Goal: Task Accomplishment & Management: Manage account settings

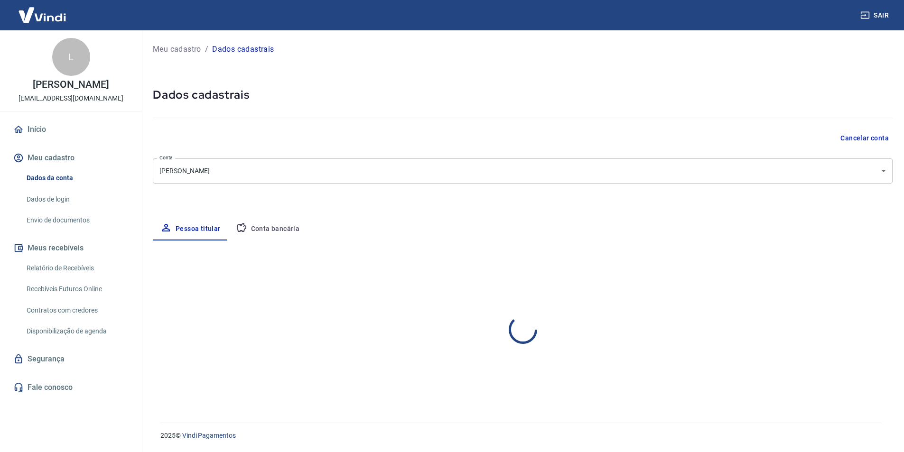
select select "SP"
select select "business"
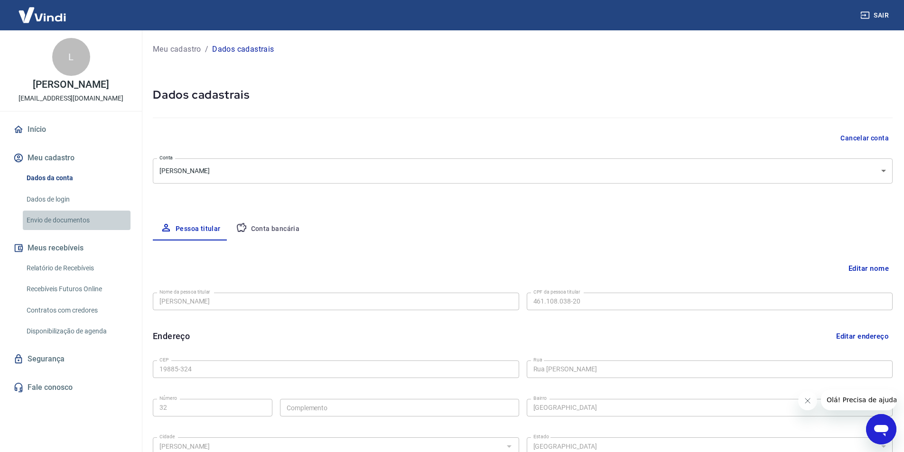
click at [76, 219] on link "Envio de documentos" at bounding box center [77, 220] width 108 height 19
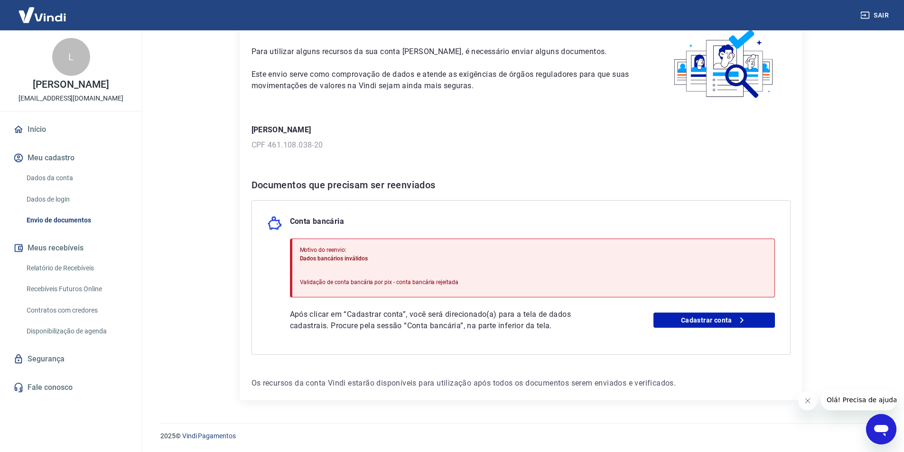
scroll to position [53, 0]
click at [686, 319] on link "Cadastrar conta" at bounding box center [715, 319] width 122 height 15
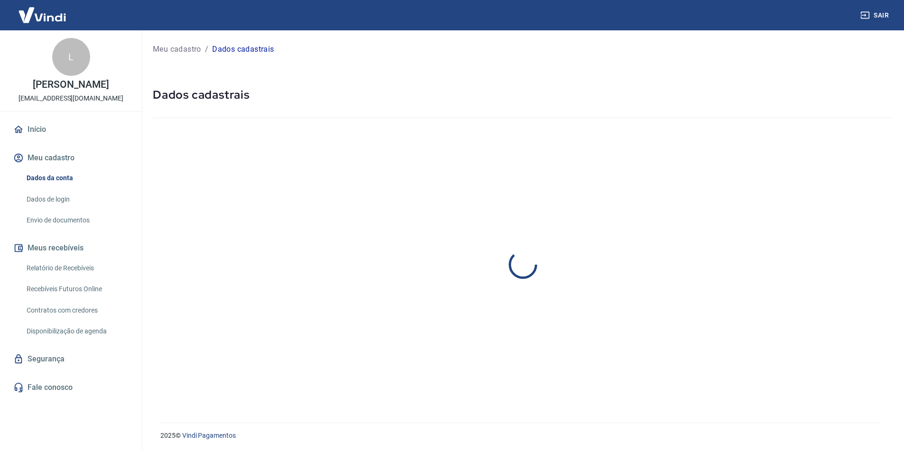
select select "SP"
select select "business"
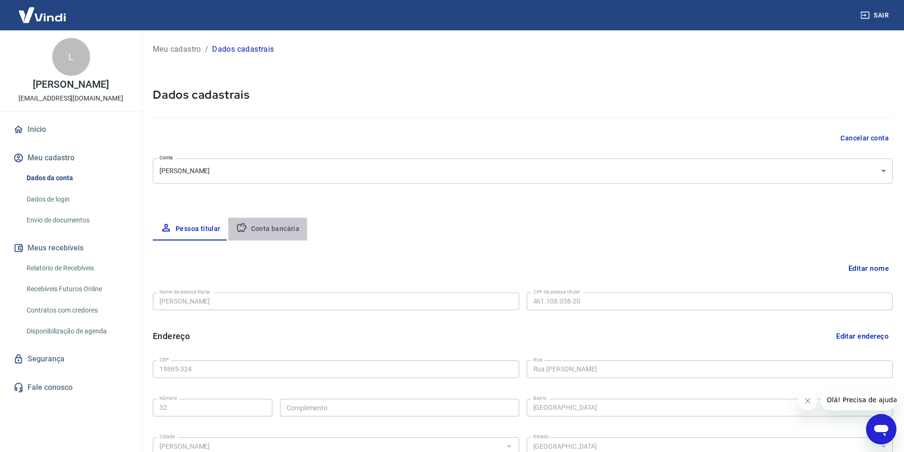
click at [266, 236] on button "Conta bancária" at bounding box center [267, 229] width 79 height 23
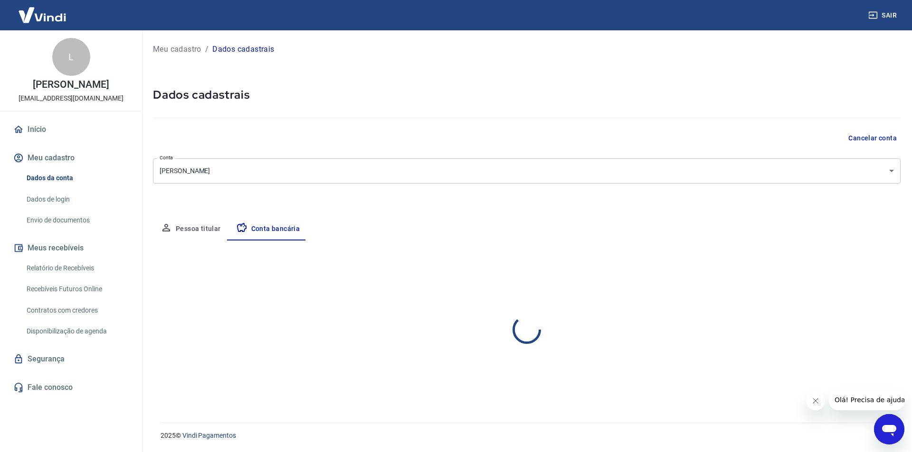
select select "1"
click at [579, 334] on div "Banco 260 - Nu Pagamentos S.A. Banco Tipo de conta Conta Corrente Conta Poupanç…" at bounding box center [526, 324] width 747 height 70
click at [75, 223] on link "Envio de documentos" at bounding box center [77, 220] width 108 height 19
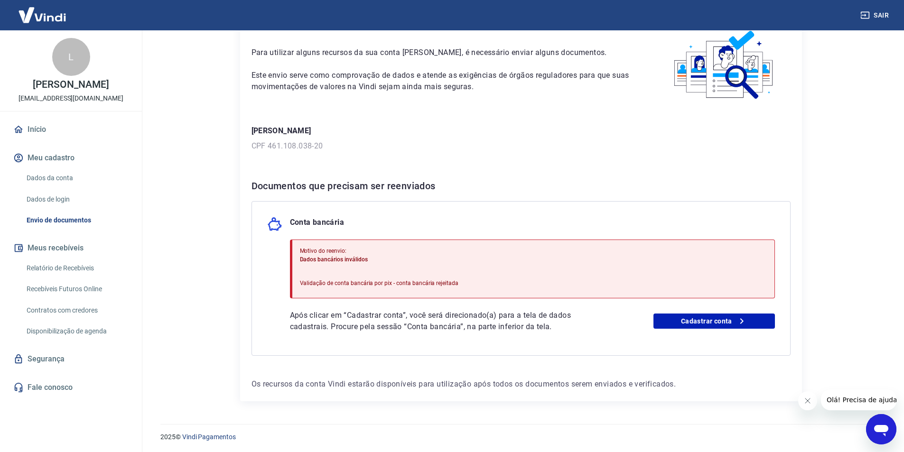
scroll to position [53, 0]
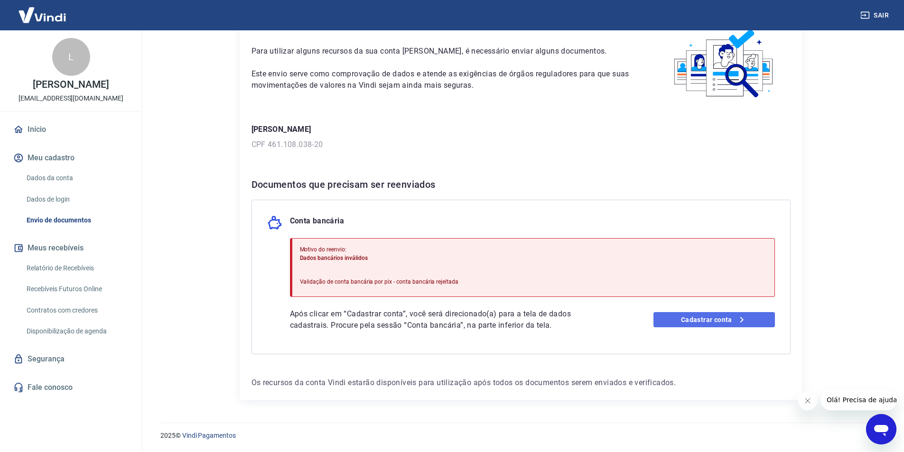
click at [715, 320] on link "Cadastrar conta" at bounding box center [715, 319] width 122 height 15
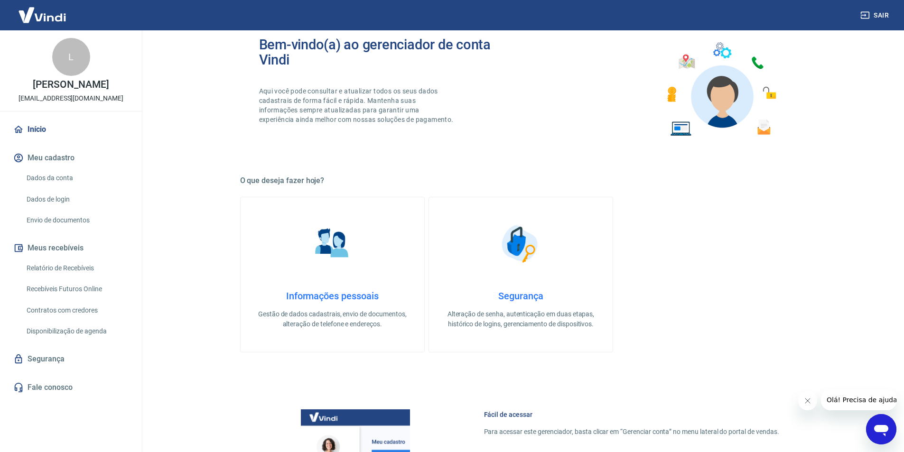
scroll to position [142, 0]
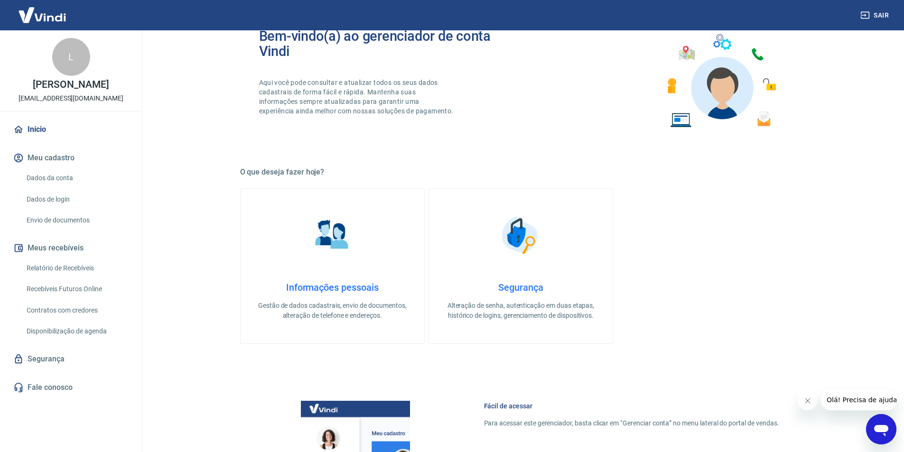
click at [375, 248] on link "Informações pessoais Gestão de dados cadastrais, envio de documentos, alteração…" at bounding box center [332, 266] width 185 height 156
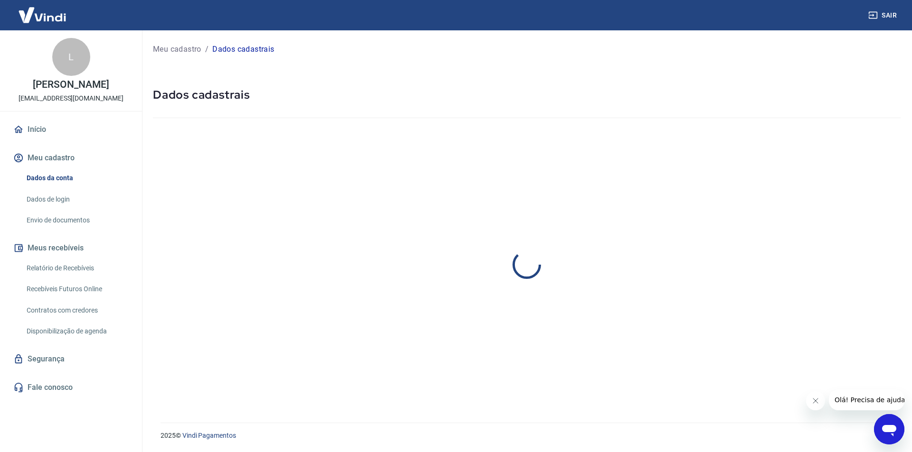
select select "SP"
select select "business"
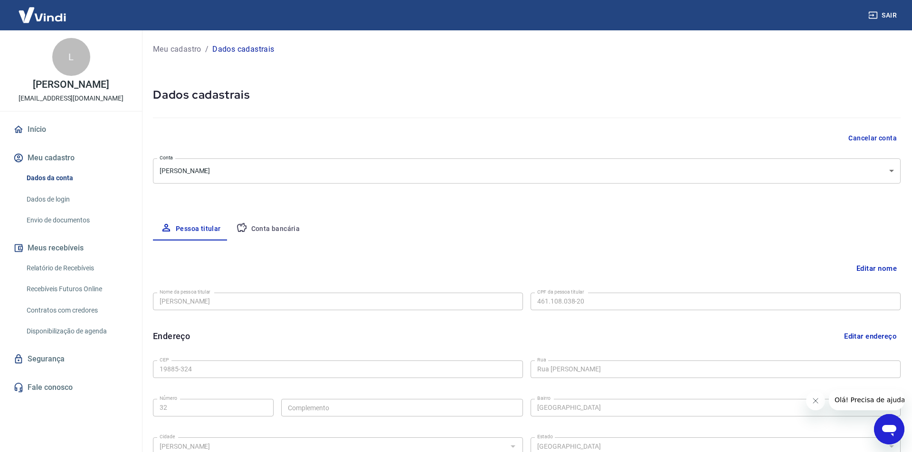
type input "[PHONE_NUMBER]"
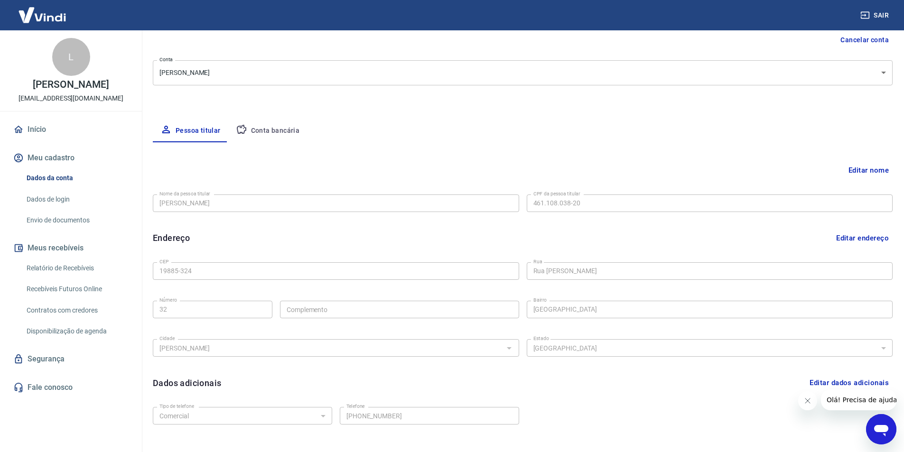
scroll to position [60, 0]
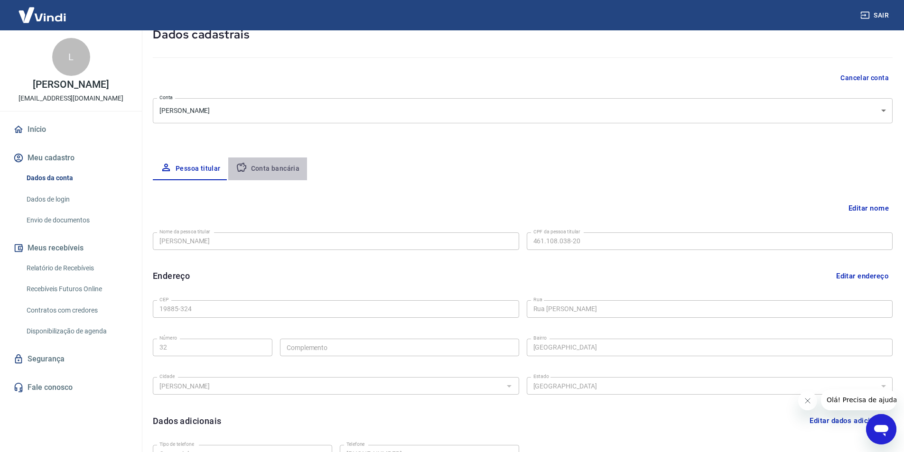
click at [267, 163] on button "Conta bancária" at bounding box center [267, 169] width 79 height 23
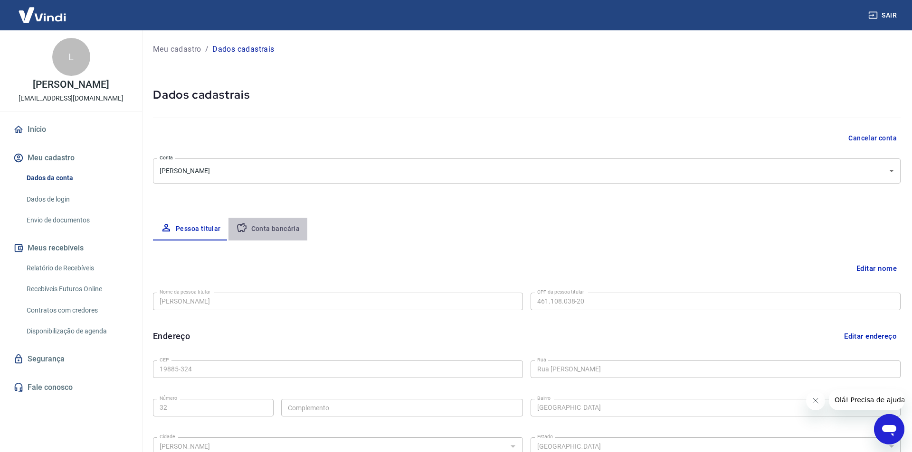
select select "1"
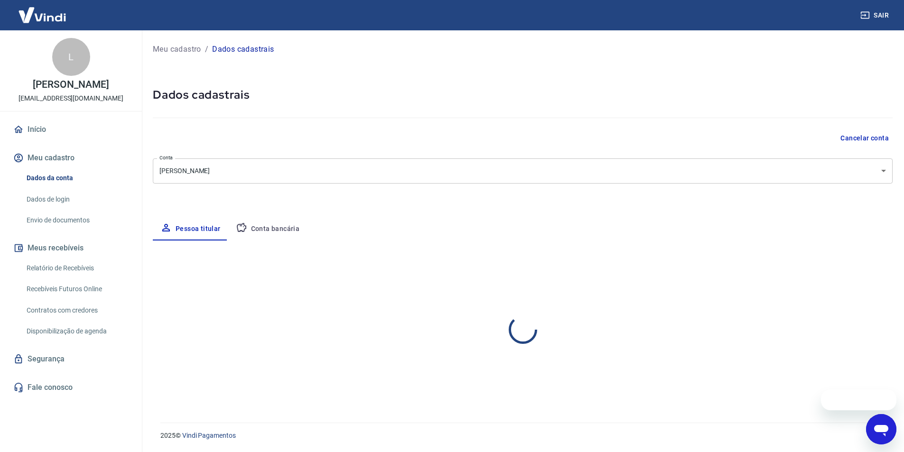
select select "SP"
select select "business"
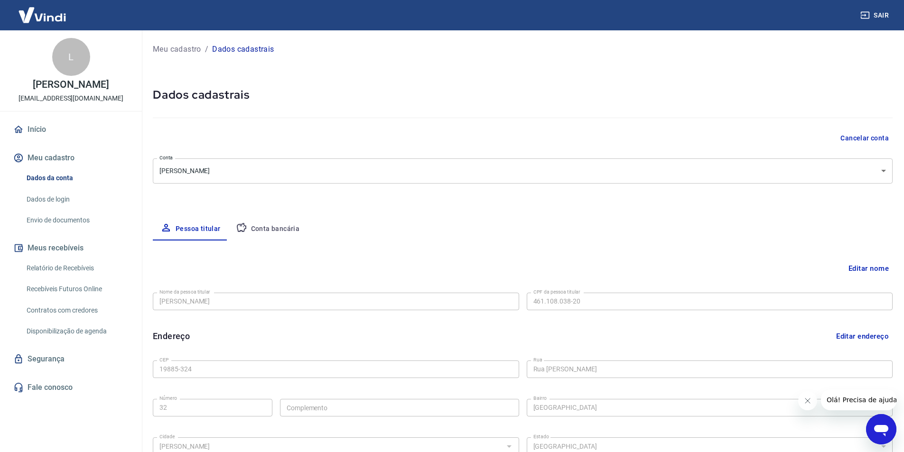
click at [279, 229] on button "Conta bancária" at bounding box center [267, 229] width 79 height 23
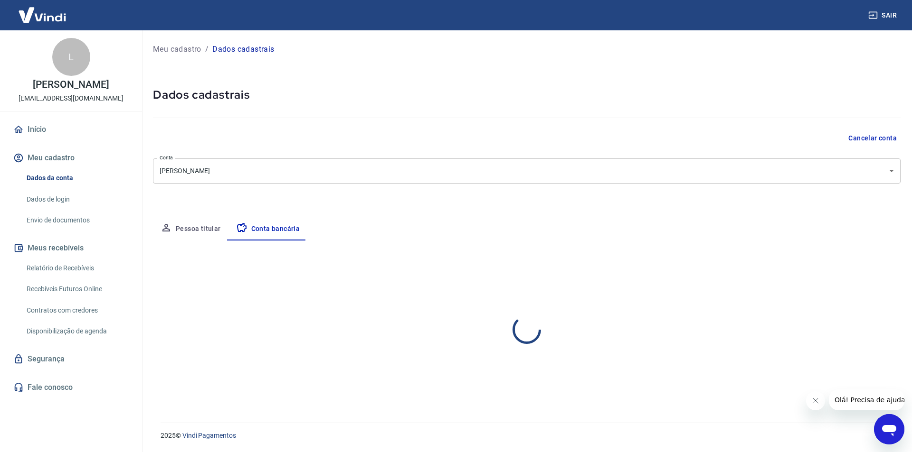
select select "1"
click at [508, 300] on div at bounding box center [512, 301] width 12 height 13
click at [509, 301] on div at bounding box center [512, 301] width 12 height 13
click at [856, 270] on button "Editar conta bancária" at bounding box center [860, 269] width 79 height 18
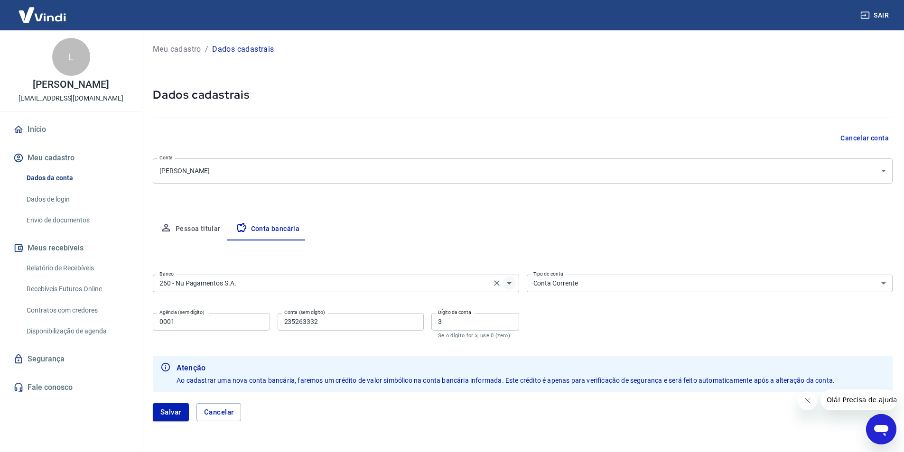
click at [512, 285] on icon "Abrir" at bounding box center [509, 283] width 11 height 11
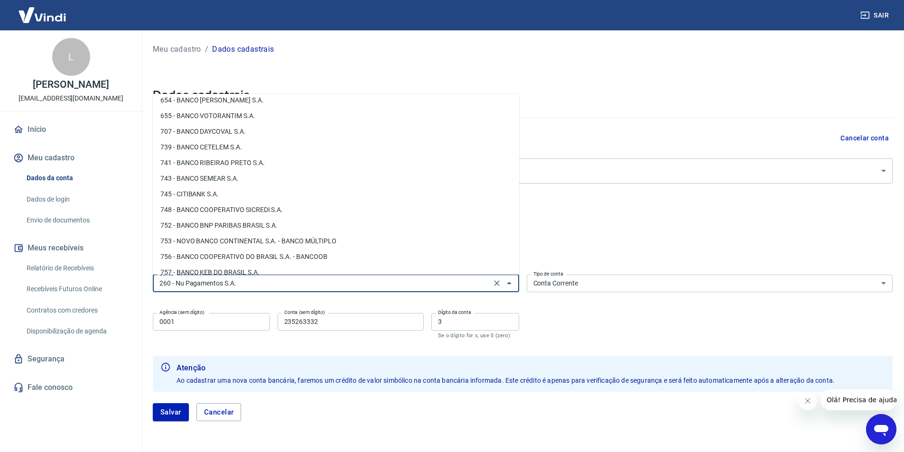
scroll to position [1403, 0]
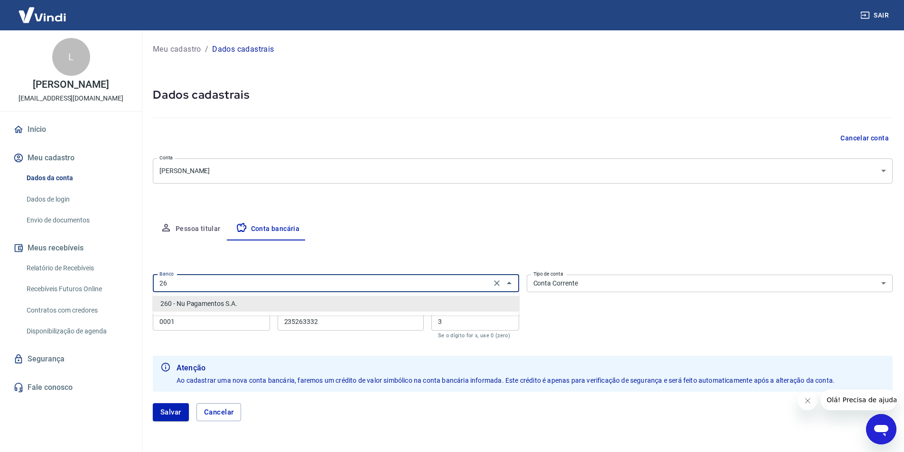
type input "2"
type input "s"
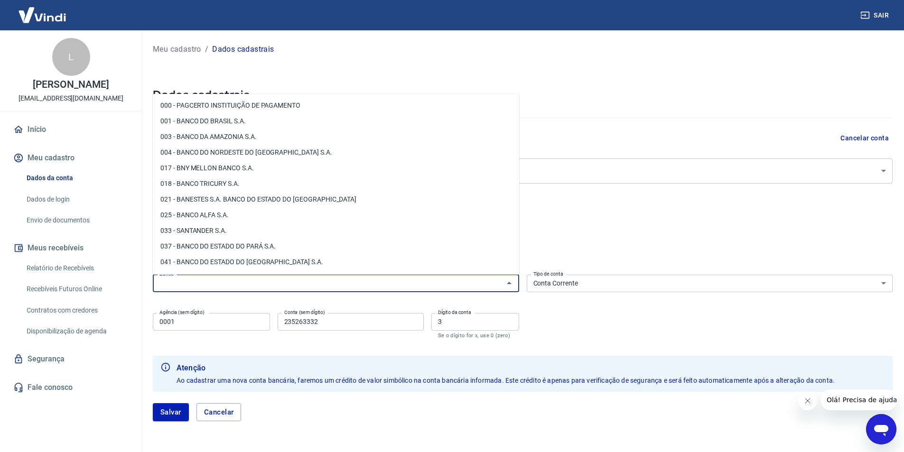
click at [214, 122] on li "001 - BANCO DO BRASIL S.A." at bounding box center [336, 121] width 367 height 16
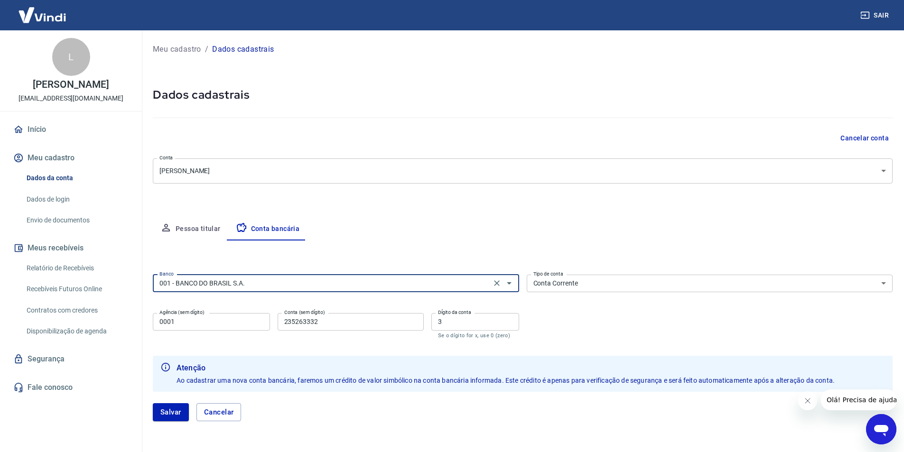
type input "001 - BANCO DO BRASIL S.A."
click at [599, 281] on select "Conta Corrente Conta Poupança" at bounding box center [710, 284] width 367 height 18
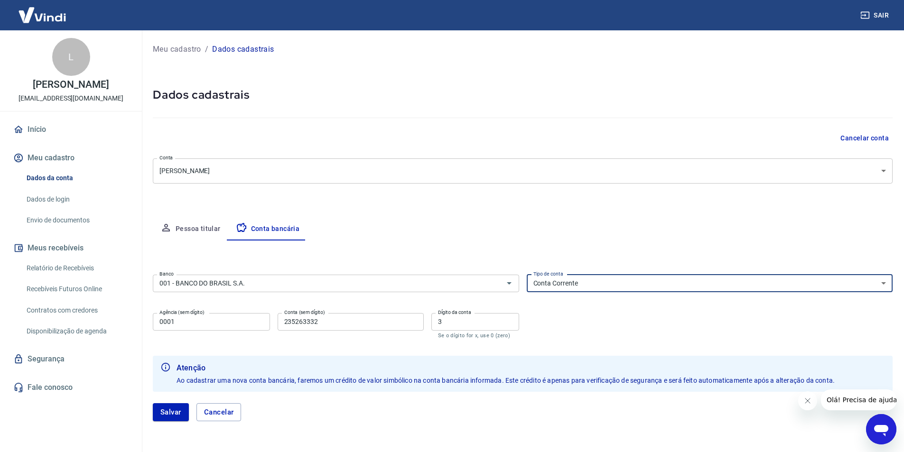
click at [527, 275] on select "Conta Corrente Conta Poupança" at bounding box center [710, 284] width 367 height 18
click at [196, 319] on input "0001" at bounding box center [211, 322] width 117 height 18
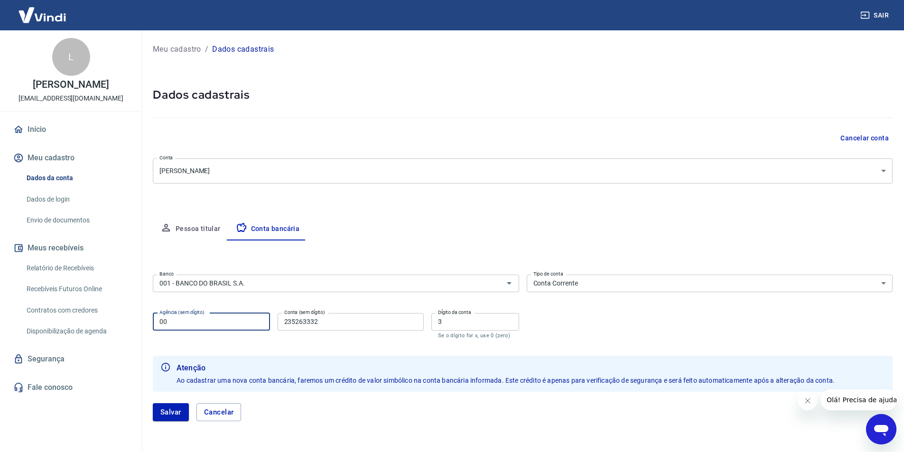
type input "0"
type input "17299"
type input "20709"
type input "8"
click at [167, 414] on button "Salvar" at bounding box center [171, 413] width 36 height 18
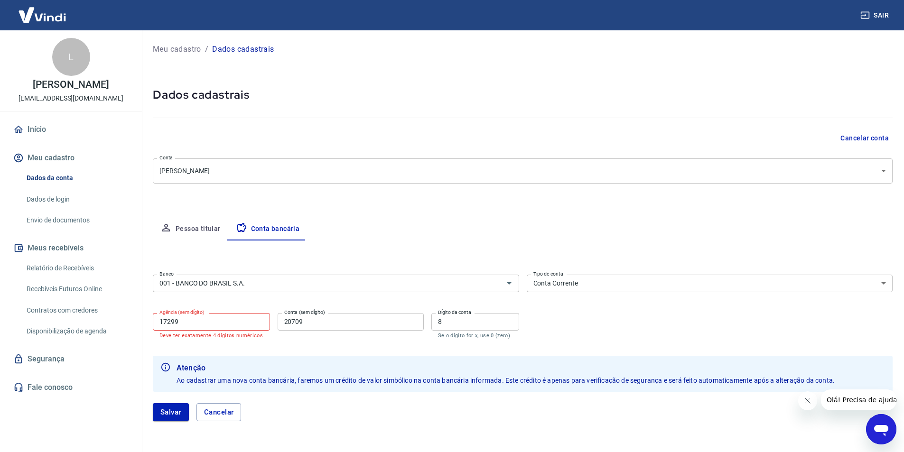
click at [189, 323] on input "17299" at bounding box center [211, 322] width 117 height 18
type input "1729"
click at [162, 418] on button "Salvar" at bounding box center [171, 413] width 36 height 18
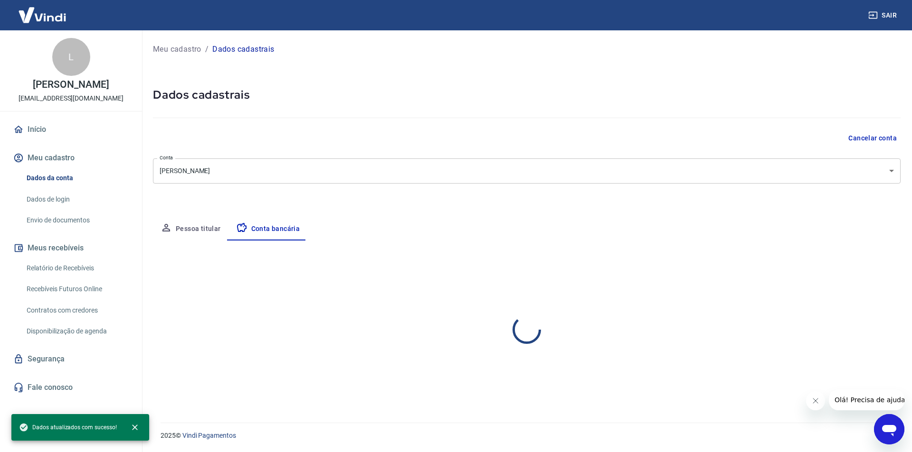
select select "1"
